Goal: Task Accomplishment & Management: Manage account settings

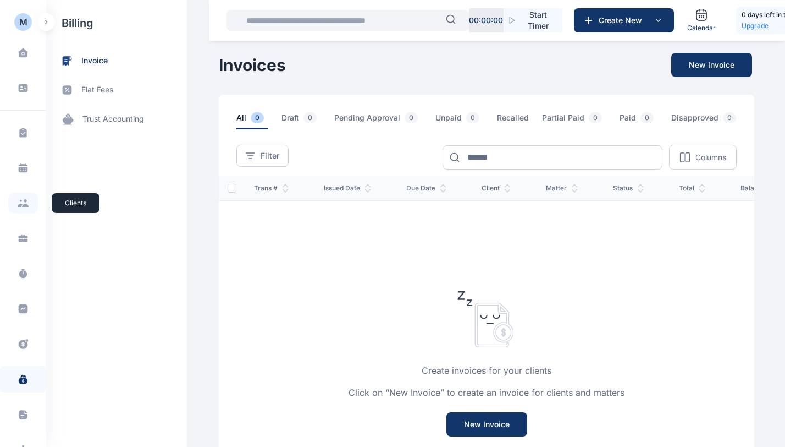
click at [19, 206] on icon at bounding box center [20, 204] width 5 height 3
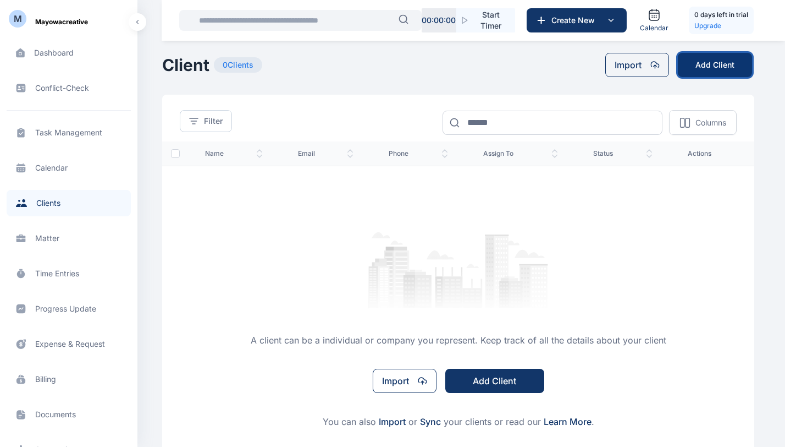
click at [722, 59] on button "Add Client" at bounding box center [715, 65] width 74 height 24
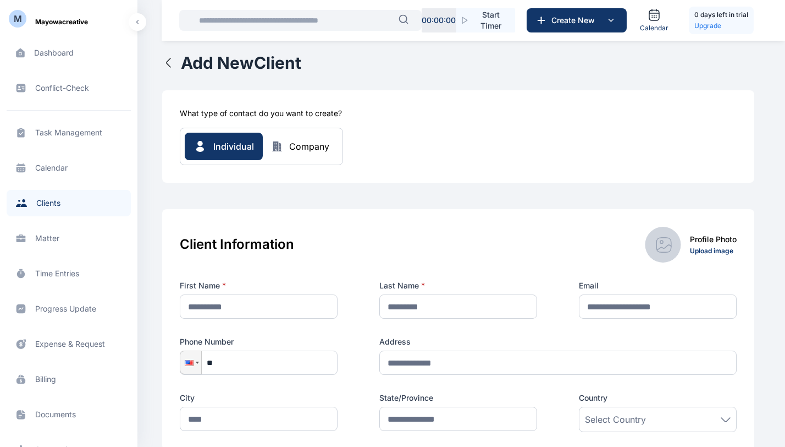
click at [14, 20] on div "M" at bounding box center [18, 18] width 8 height 13
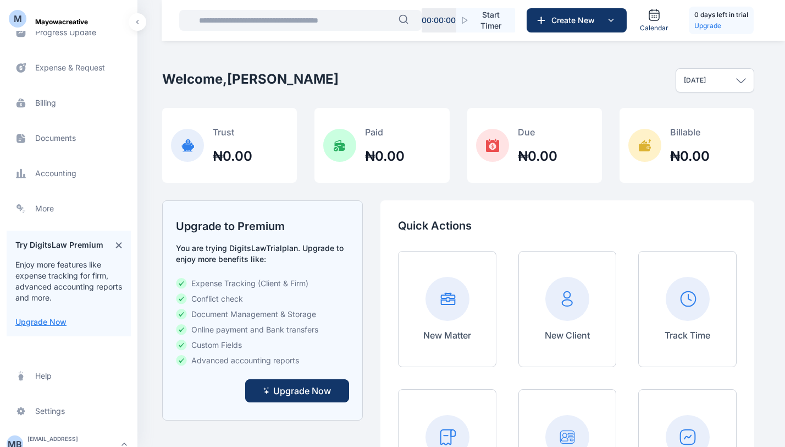
scroll to position [284, 0]
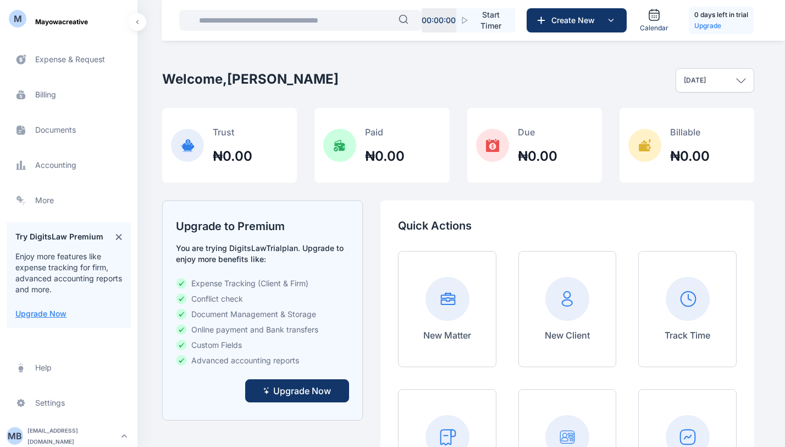
click at [13, 439] on div "M B" at bounding box center [15, 435] width 16 height 13
click at [15, 436] on div "M B" at bounding box center [15, 435] width 16 height 13
click at [167, 434] on div "Log out" at bounding box center [186, 434] width 82 height 24
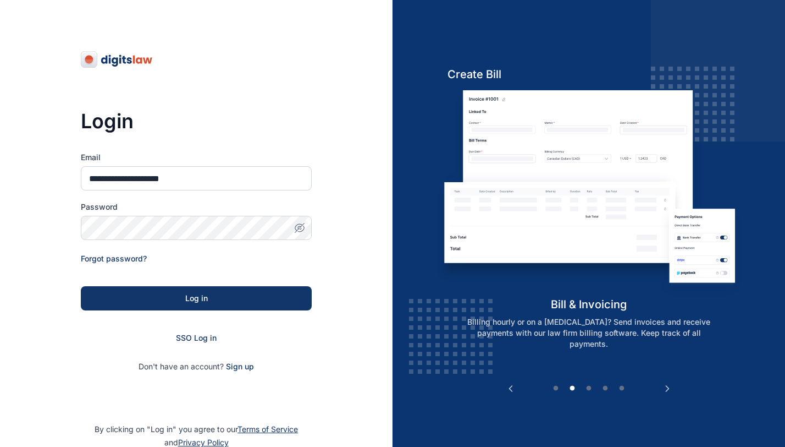
click at [299, 226] on icon "button" at bounding box center [299, 227] width 3 height 3
click at [296, 222] on icon "button" at bounding box center [299, 227] width 11 height 11
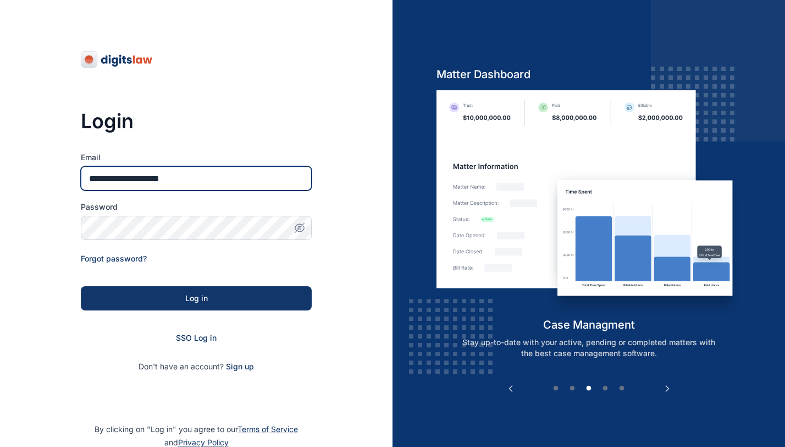
click at [239, 185] on input "**********" at bounding box center [196, 178] width 231 height 24
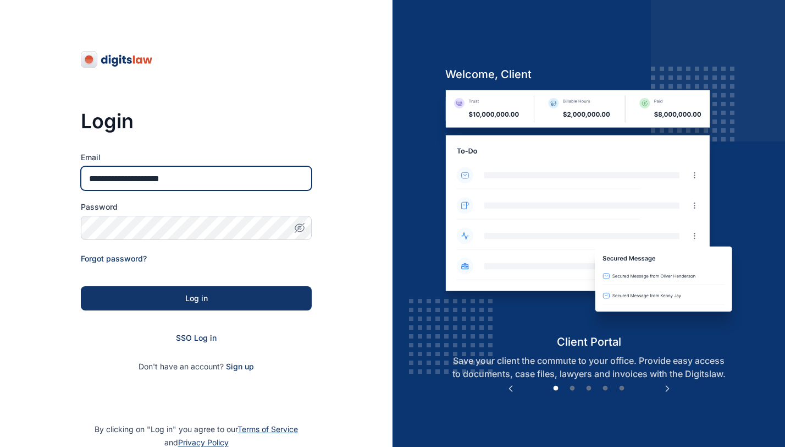
drag, startPoint x: 143, startPoint y: 177, endPoint x: 85, endPoint y: 181, distance: 57.9
click at [85, 181] on input "**********" at bounding box center [196, 178] width 231 height 24
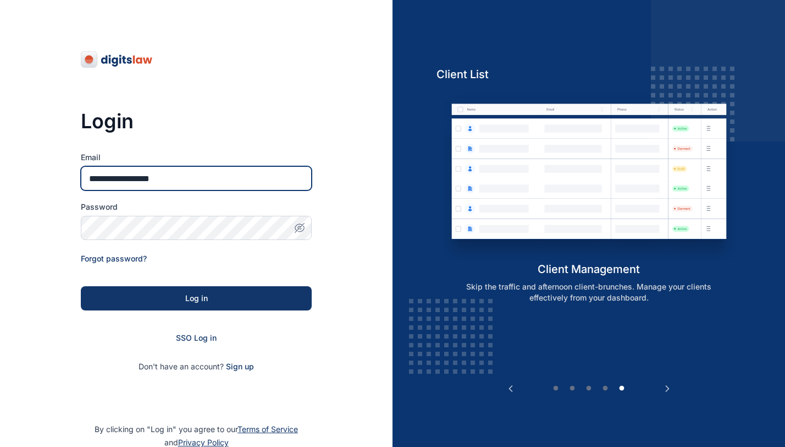
click at [122, 179] on input "**********" at bounding box center [196, 178] width 231 height 24
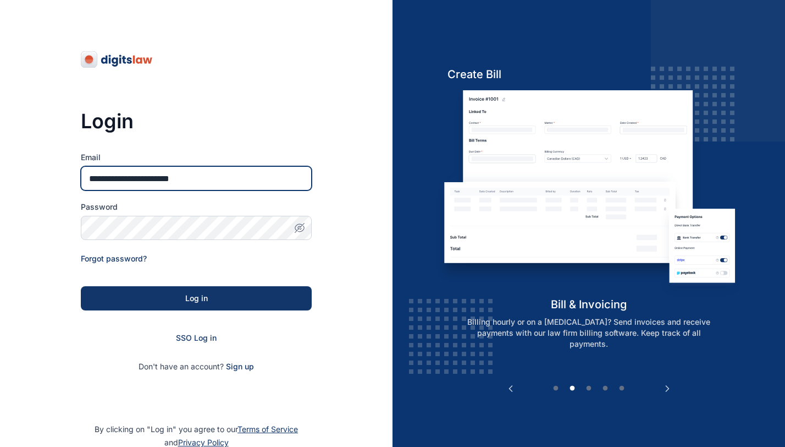
type input "**********"
click at [299, 228] on icon "button" at bounding box center [299, 227] width 3 height 3
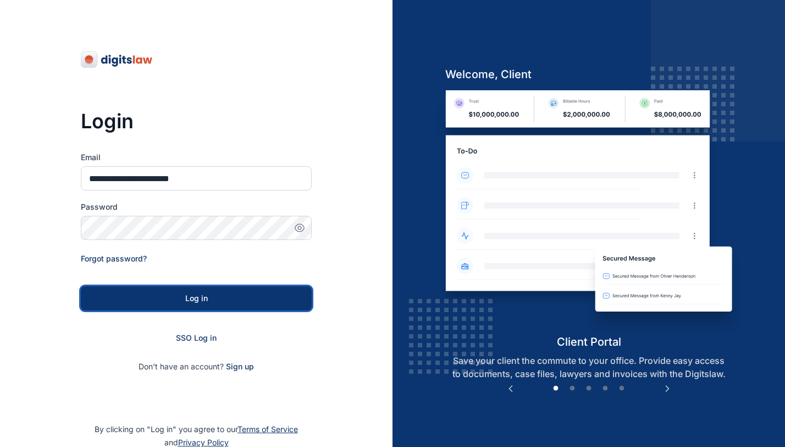
click at [195, 297] on div "Log in" at bounding box center [196, 298] width 196 height 11
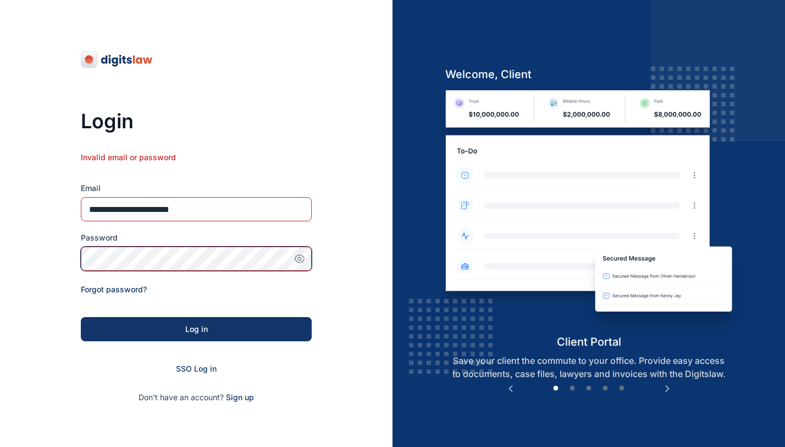
click at [81, 317] on button "Log in" at bounding box center [196, 329] width 231 height 24
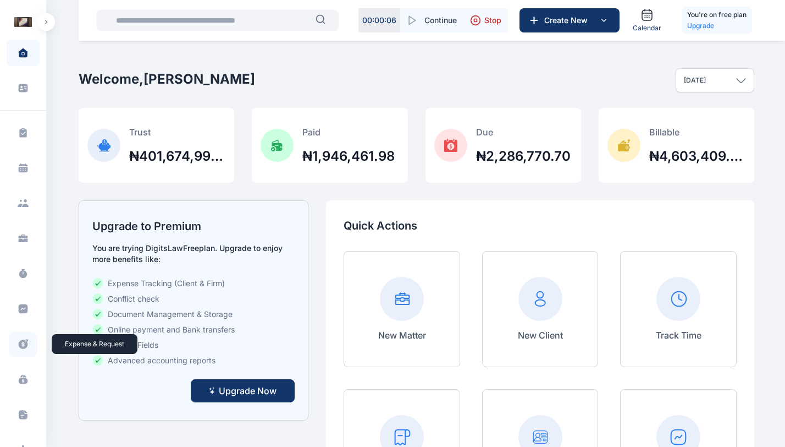
click at [22, 348] on icon at bounding box center [23, 344] width 11 height 12
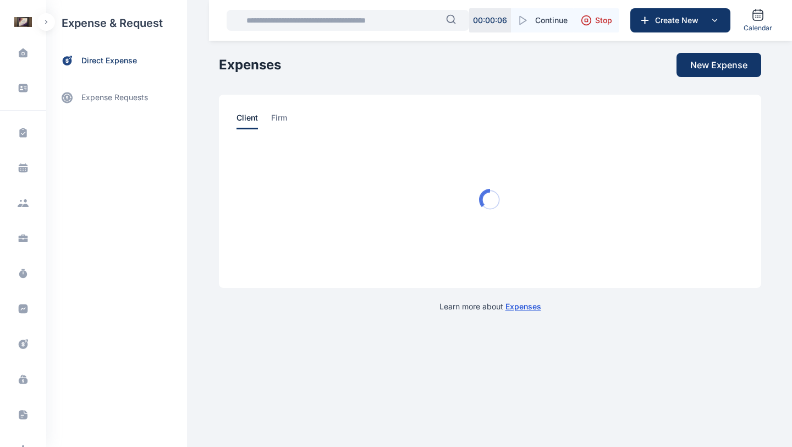
click at [23, 302] on span at bounding box center [23, 308] width 29 height 24
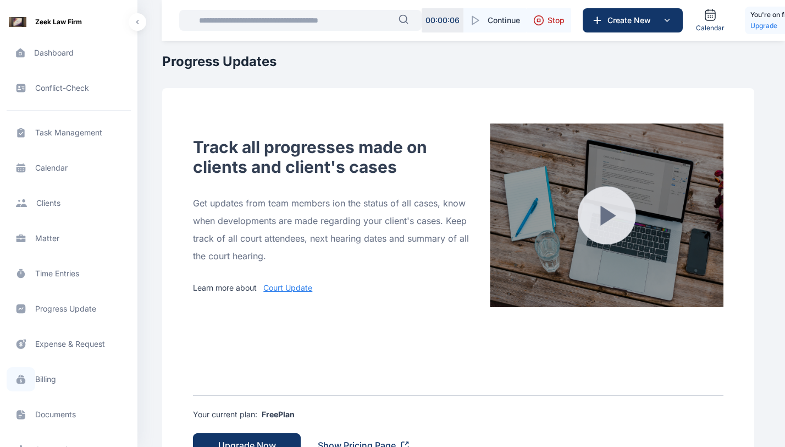
click at [24, 373] on icon at bounding box center [20, 378] width 11 height 11
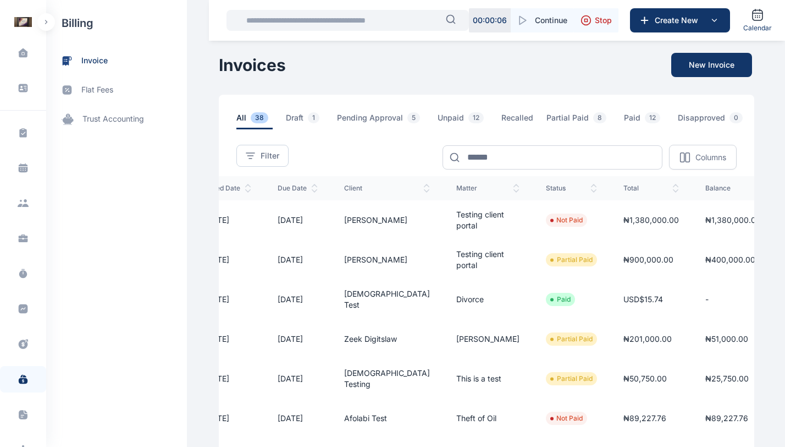
click at [581, 68] on div "Invoices New Invoice" at bounding box center [487, 65] width 536 height 24
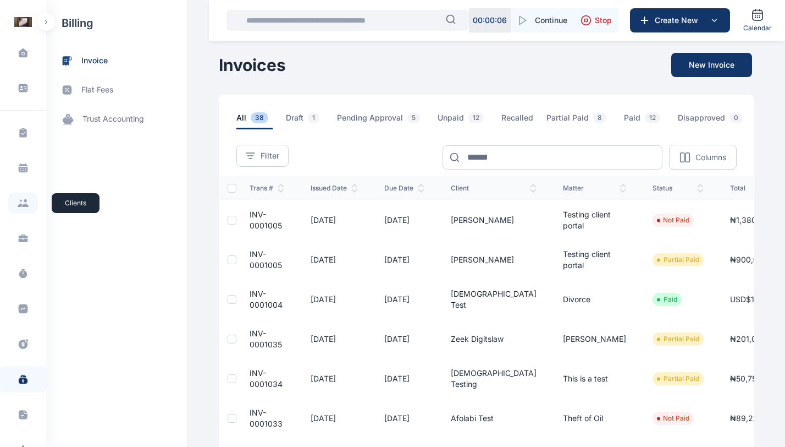
click at [20, 201] on icon at bounding box center [23, 203] width 12 height 8
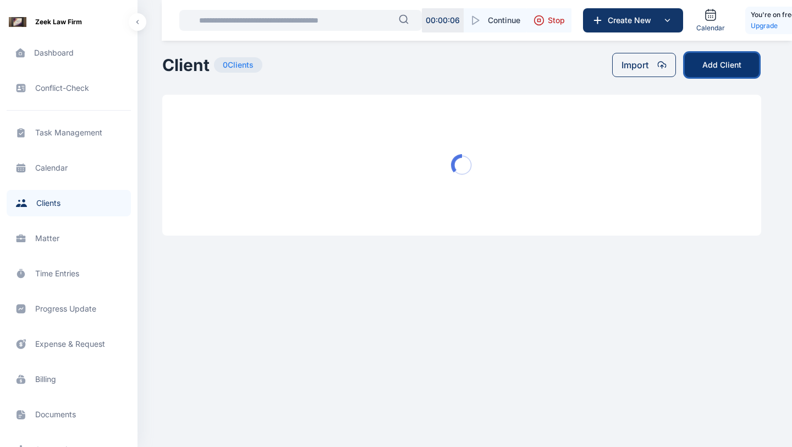
click at [486, 60] on button "Add Client" at bounding box center [722, 65] width 74 height 24
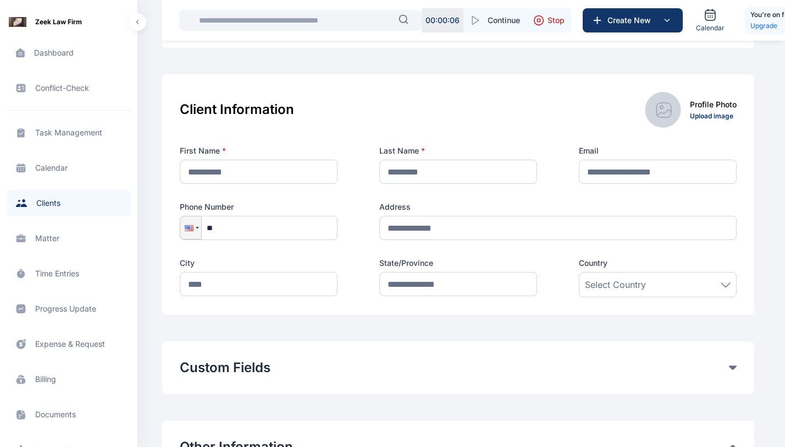
scroll to position [134, 0]
click at [486, 386] on div "Custom Fields Add Custom Fields" at bounding box center [458, 368] width 592 height 53
click at [486, 364] on div "Custom Fields" at bounding box center [458, 368] width 557 height 18
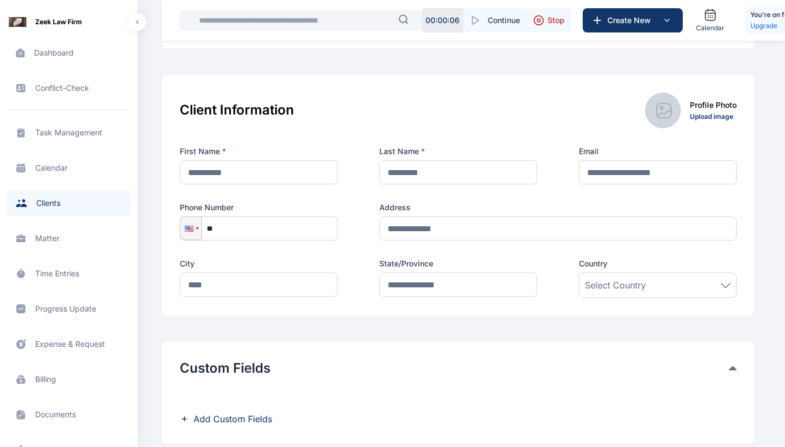
click at [486, 364] on div "Custom Fields" at bounding box center [458, 368] width 557 height 18
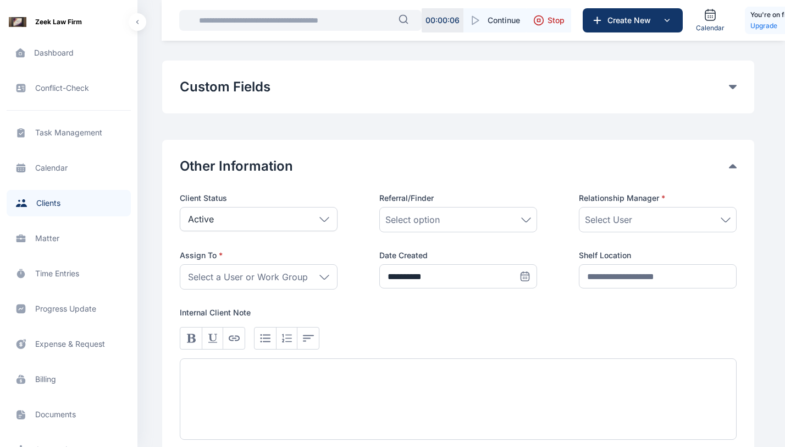
scroll to position [419, 0]
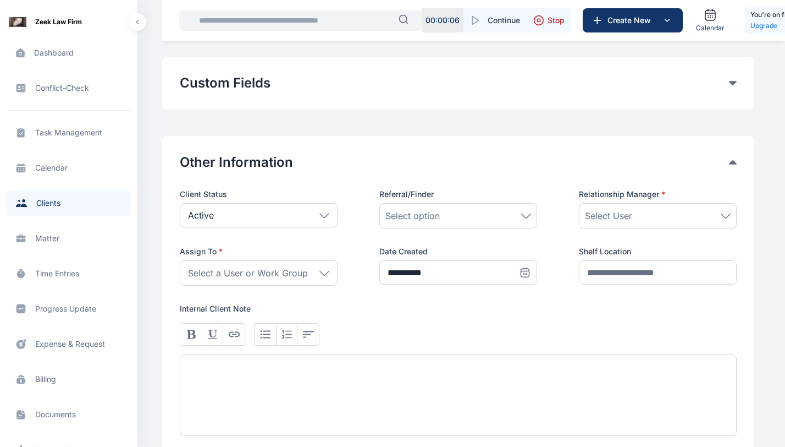
click at [486, 216] on div "Select User" at bounding box center [658, 215] width 146 height 13
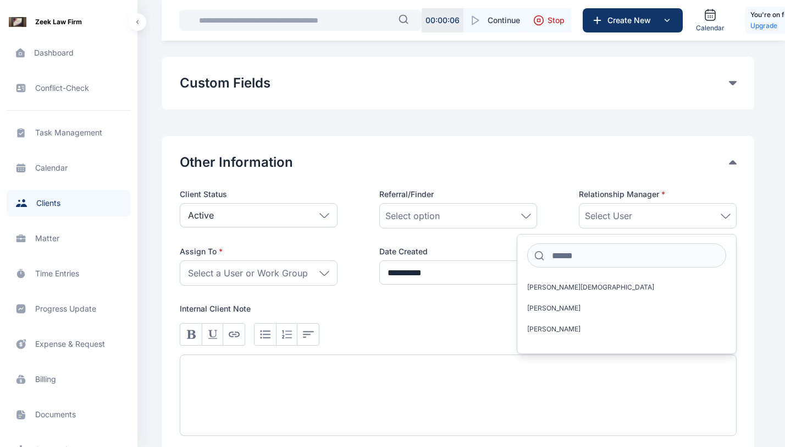
scroll to position [284, 0]
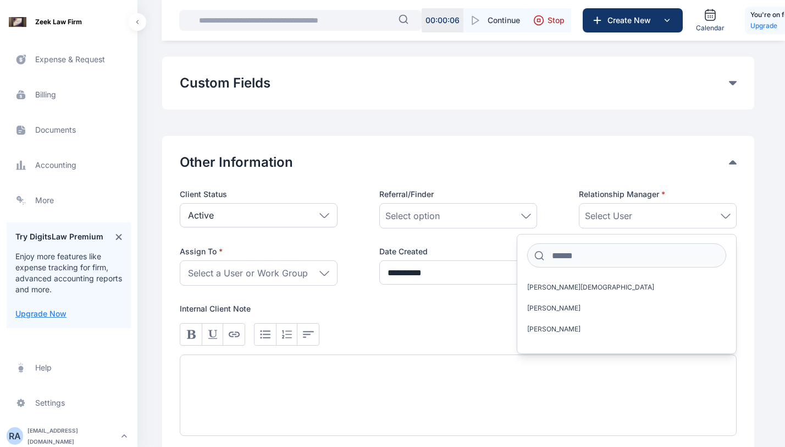
click at [45, 437] on div "roselineaguda2@gmail.com" at bounding box center [72, 436] width 90 height 22
click at [173, 428] on span "Log out" at bounding box center [184, 433] width 27 height 11
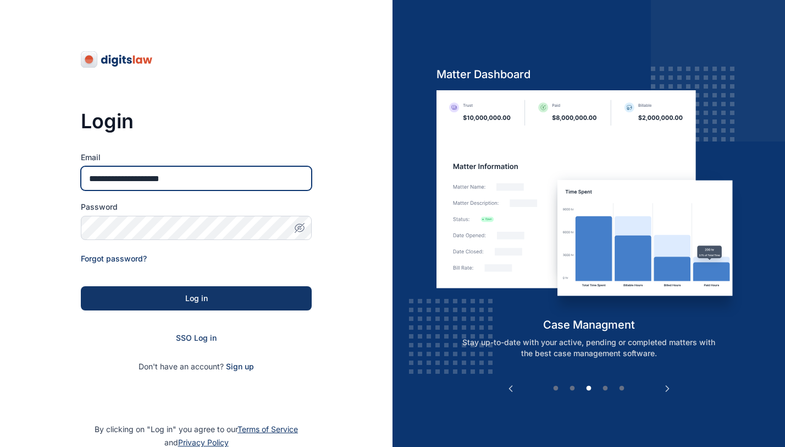
drag, startPoint x: 132, startPoint y: 179, endPoint x: 78, endPoint y: 169, distance: 54.9
click at [78, 169] on div "**********" at bounding box center [196, 251] width 393 height 502
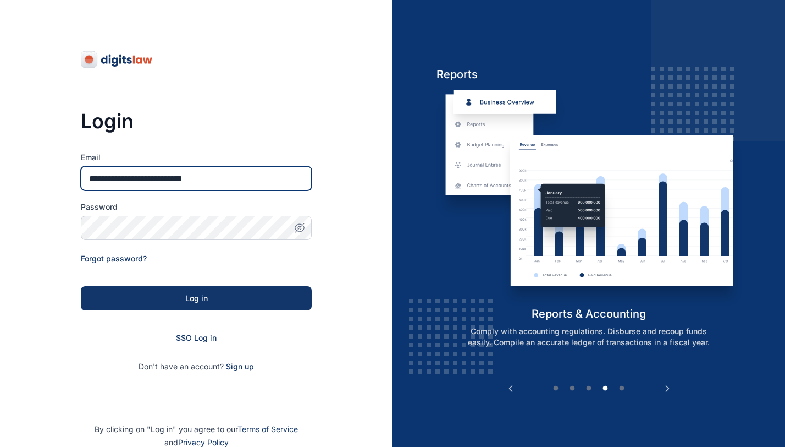
type input "**********"
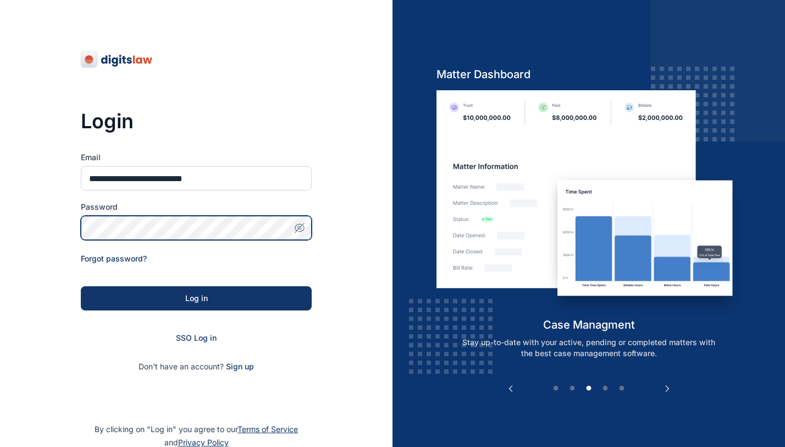
click at [81, 286] on button "Log in" at bounding box center [196, 298] width 231 height 24
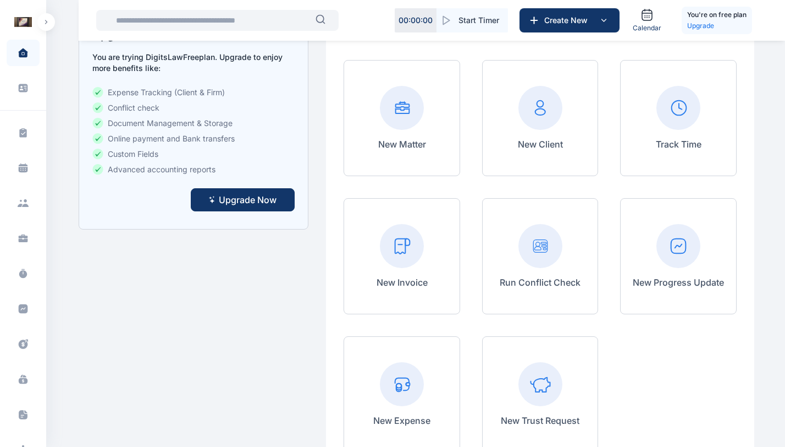
scroll to position [193, 0]
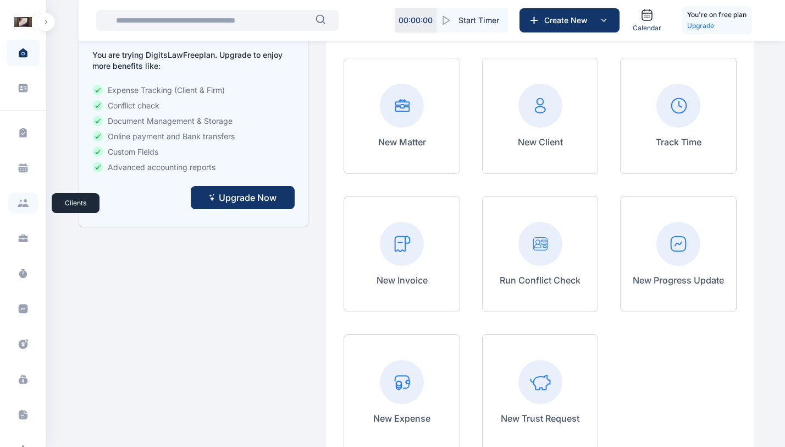
click at [27, 202] on icon at bounding box center [23, 203] width 12 height 8
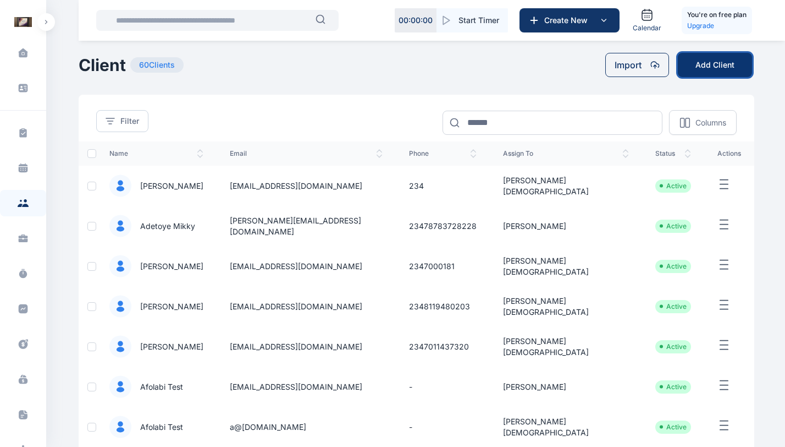
click at [697, 64] on button "Add Client" at bounding box center [715, 65] width 74 height 24
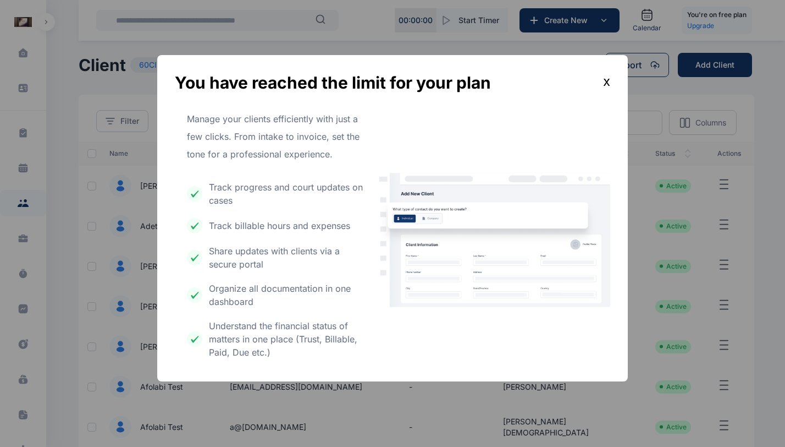
click at [608, 82] on div "x" at bounding box center [606, 83] width 7 height 20
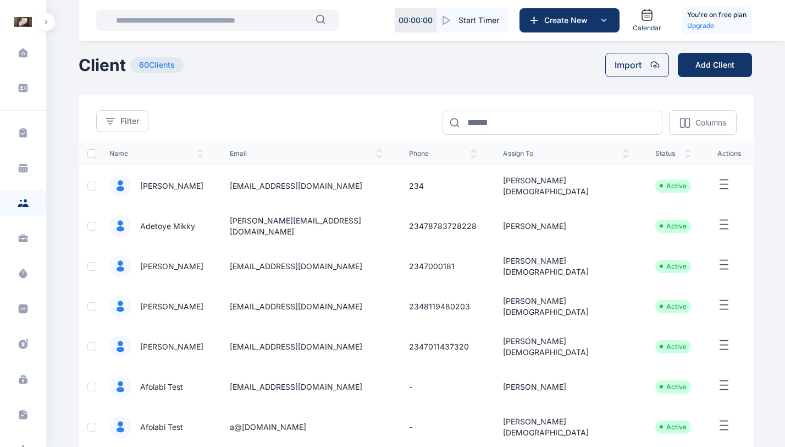
click at [719, 183] on icon "button" at bounding box center [724, 185] width 13 height 14
click at [661, 166] on td "Active" at bounding box center [673, 186] width 62 height 40
click at [719, 185] on icon "button" at bounding box center [724, 185] width 13 height 14
click at [696, 199] on div "Edit" at bounding box center [693, 197] width 81 height 25
click at [678, 194] on div "Edit" at bounding box center [693, 197] width 81 height 25
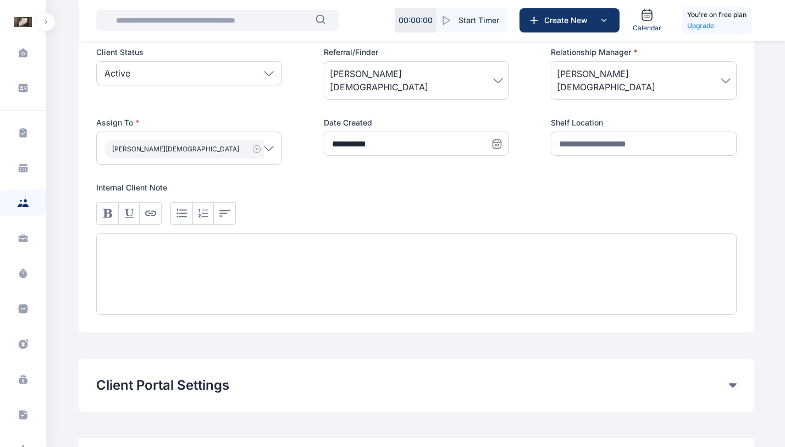
scroll to position [609, 0]
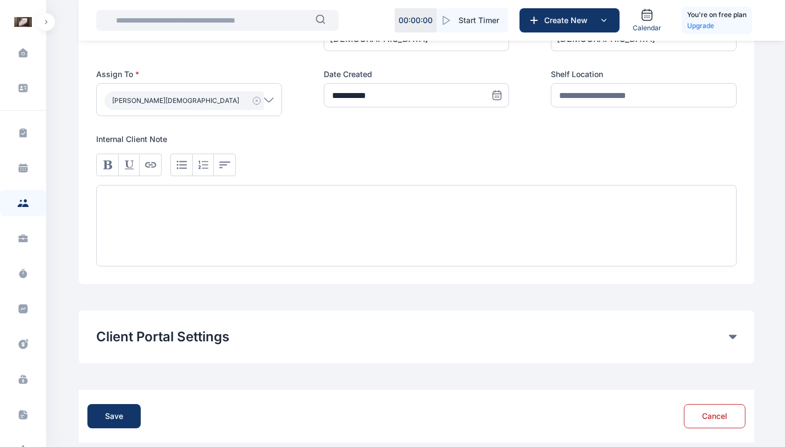
click at [729, 328] on div "Client Portal Settings" at bounding box center [416, 337] width 641 height 18
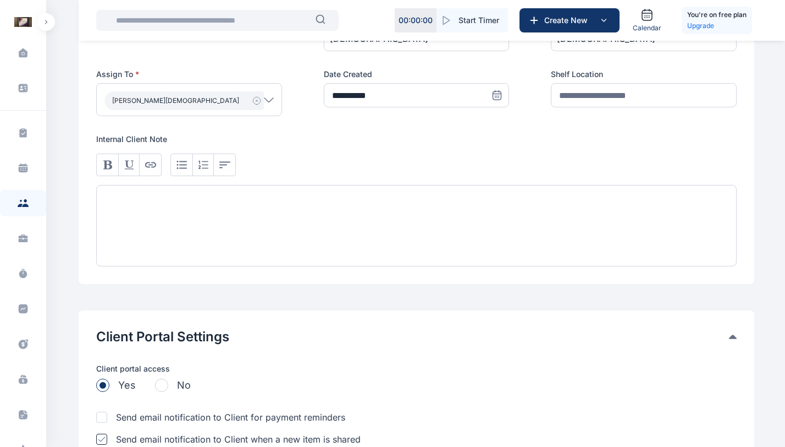
click at [733, 328] on div "Client Portal Settings" at bounding box center [416, 337] width 641 height 18
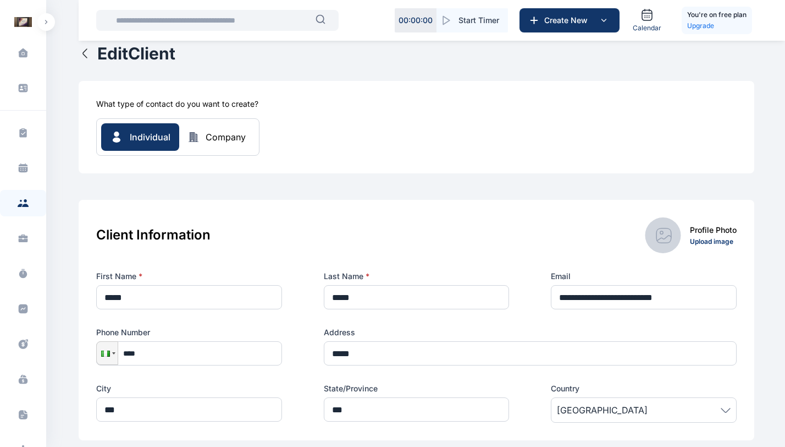
scroll to position [0, 0]
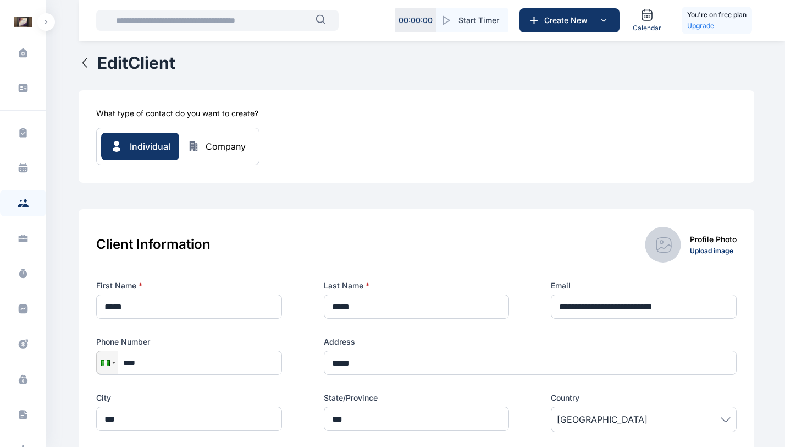
click at [86, 64] on icon "button" at bounding box center [85, 62] width 13 height 13
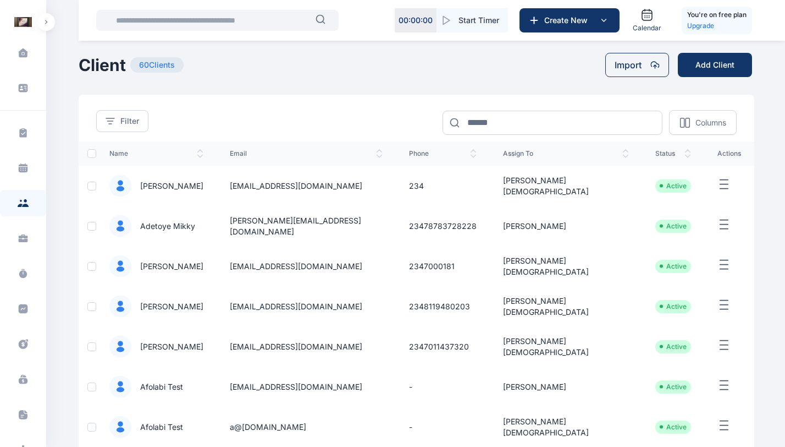
click at [718, 181] on icon "button" at bounding box center [724, 185] width 13 height 14
click at [703, 200] on div "Edit" at bounding box center [693, 197] width 81 height 25
